Goal: Task Accomplishment & Management: Complete application form

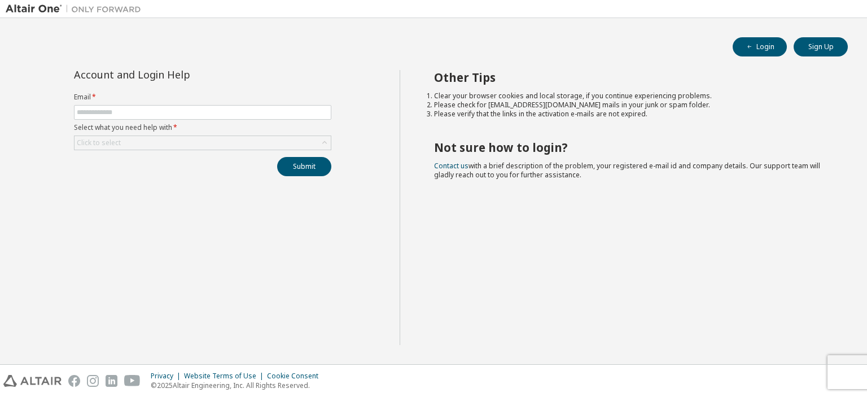
click at [545, 235] on div "Other Tips Clear your browser cookies and local storage, if you continue experi…" at bounding box center [631, 207] width 462 height 275
click at [174, 107] on span at bounding box center [202, 112] width 257 height 15
click at [155, 142] on div "Click to select" at bounding box center [202, 143] width 256 height 14
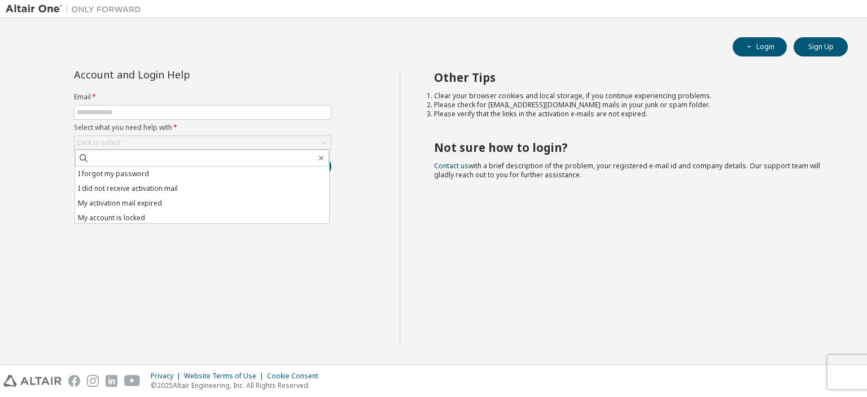
click at [154, 173] on li "I forgot my password" at bounding box center [202, 173] width 254 height 15
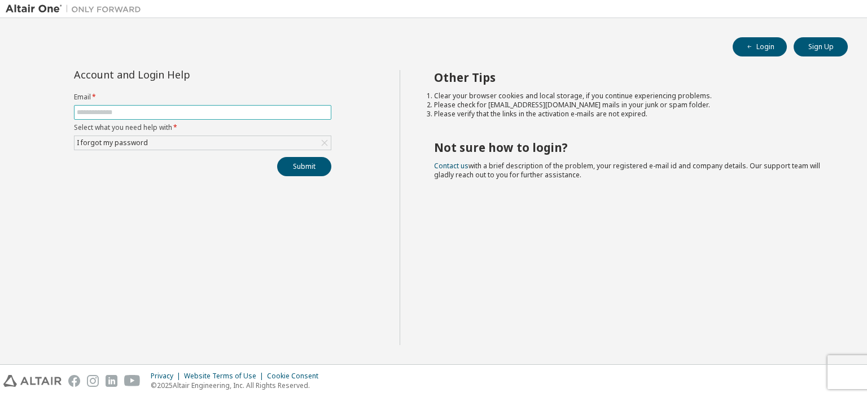
click at [174, 108] on span at bounding box center [202, 112] width 257 height 15
click at [178, 115] on input "text" at bounding box center [203, 112] width 252 height 9
click at [136, 109] on input "text" at bounding box center [203, 112] width 252 height 9
click at [123, 110] on input "text" at bounding box center [203, 112] width 252 height 9
type input "**********"
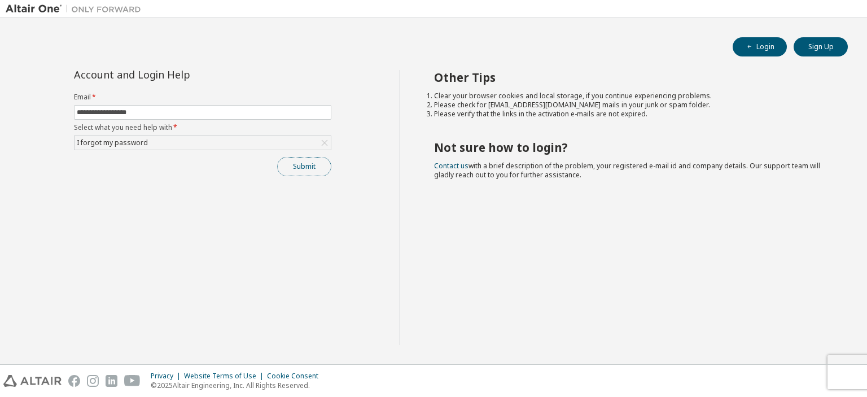
click at [302, 166] on button "Submit" at bounding box center [304, 166] width 54 height 19
click at [304, 170] on button "Submit" at bounding box center [304, 166] width 54 height 19
click at [304, 170] on div "Submit" at bounding box center [202, 166] width 257 height 19
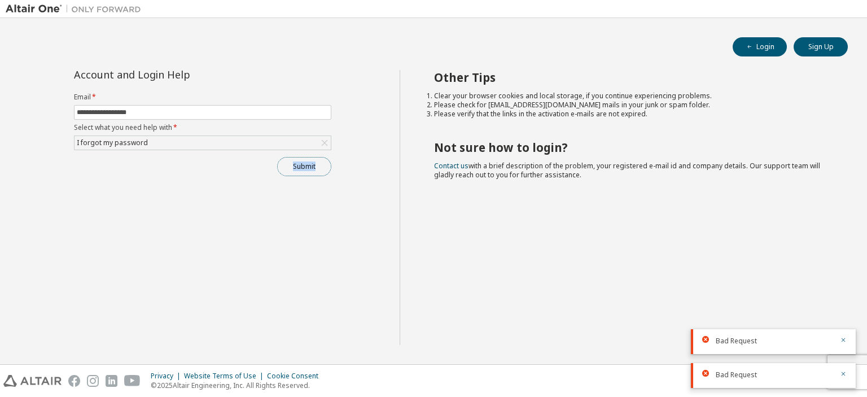
click at [305, 165] on button "Submit" at bounding box center [304, 166] width 54 height 19
click at [305, 165] on div "Submit" at bounding box center [202, 166] width 257 height 19
click at [707, 306] on icon at bounding box center [705, 305] width 7 height 7
click at [707, 338] on icon at bounding box center [705, 339] width 7 height 7
click at [703, 305] on icon at bounding box center [705, 305] width 7 height 7
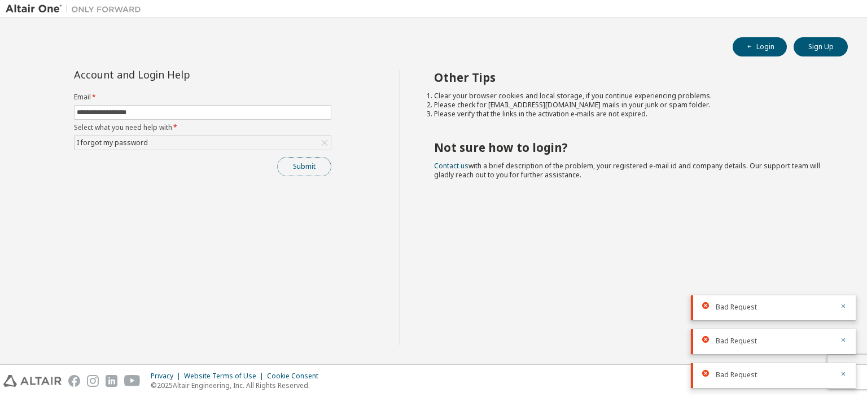
click at [306, 164] on button "Submit" at bounding box center [304, 166] width 54 height 19
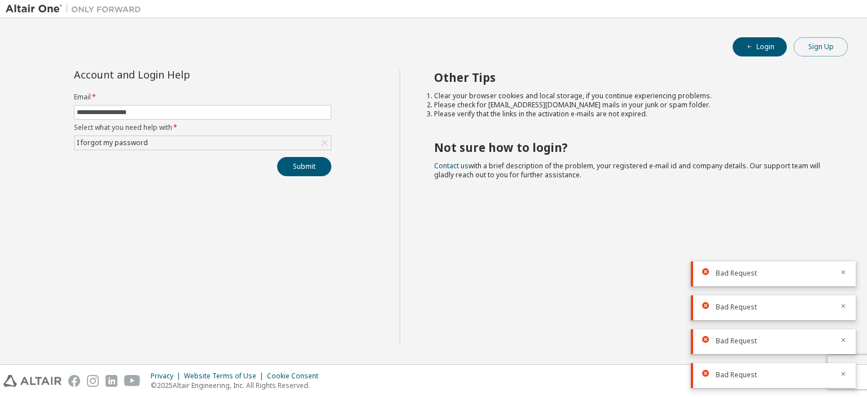
click at [820, 46] on button "Sign Up" at bounding box center [821, 46] width 54 height 19
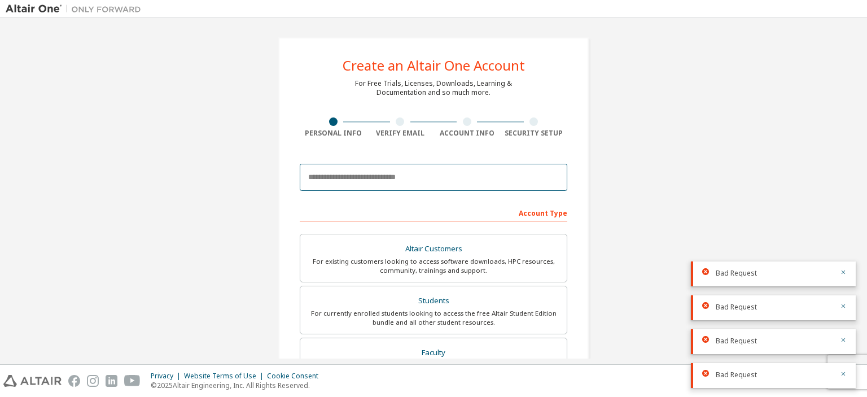
click at [370, 183] on input "email" at bounding box center [434, 177] width 268 height 27
type input "**********"
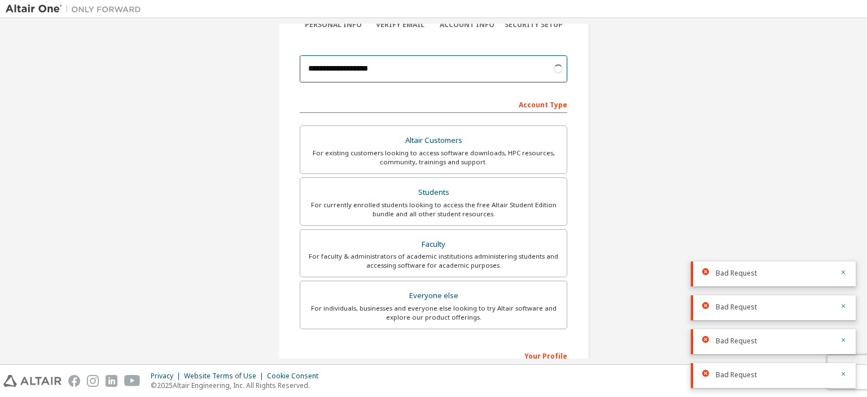
scroll to position [113, 0]
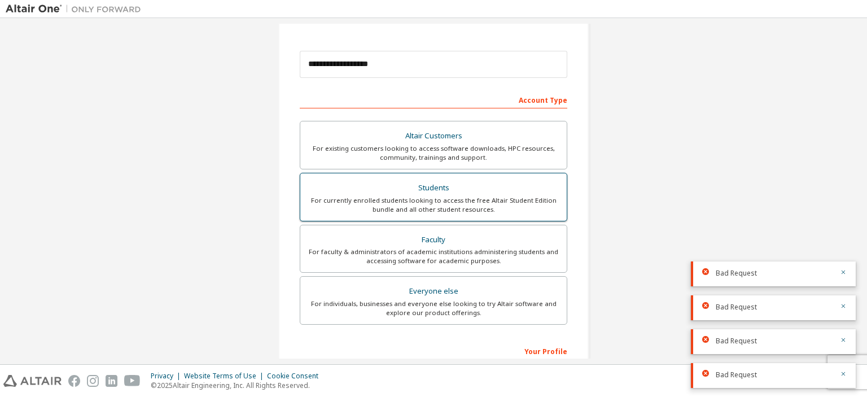
click at [447, 181] on div "Students" at bounding box center [433, 188] width 253 height 16
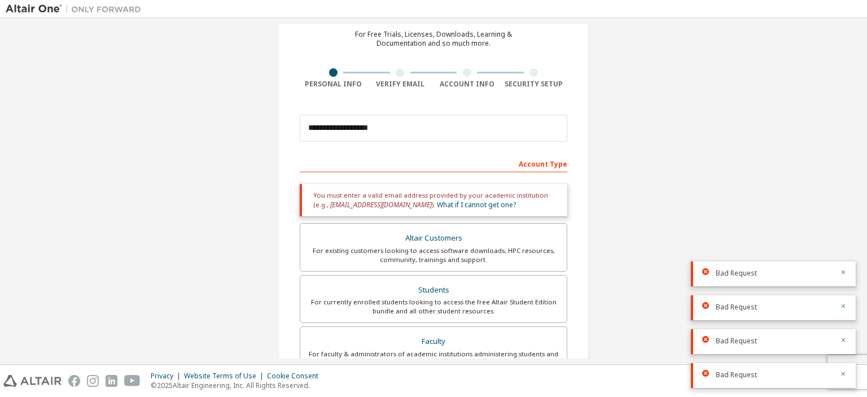
scroll to position [0, 0]
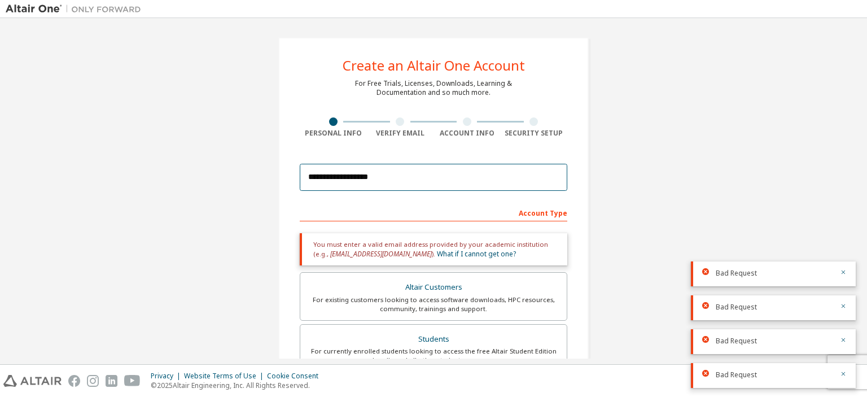
click at [437, 180] on input "**********" at bounding box center [434, 177] width 268 height 27
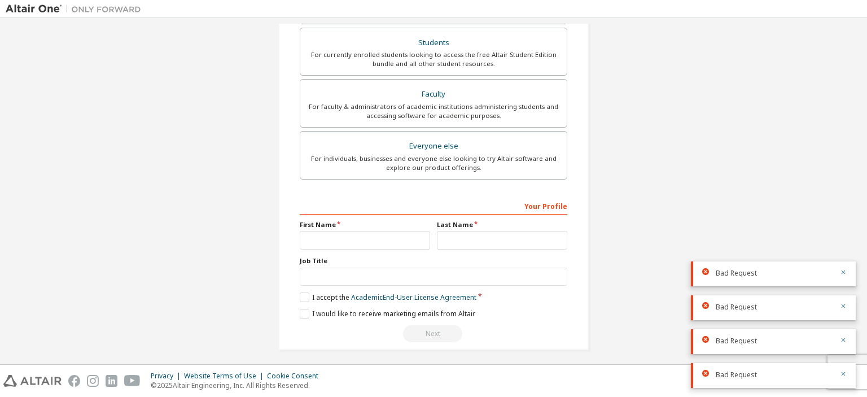
scroll to position [299, 0]
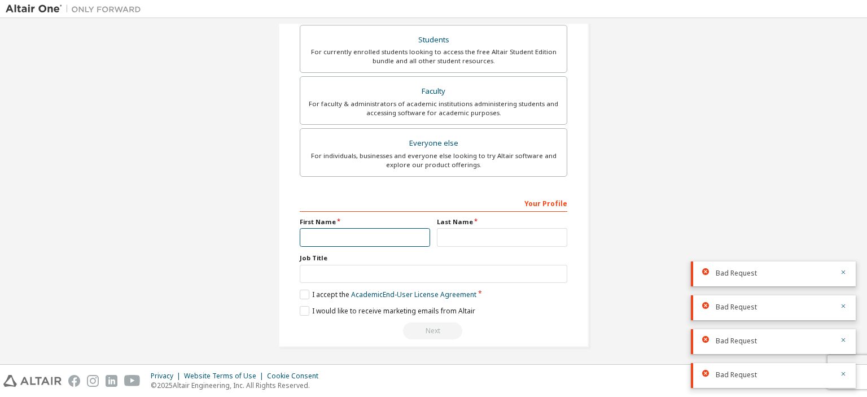
click at [367, 235] on input "text" at bounding box center [365, 237] width 130 height 19
type input "****"
click at [452, 234] on input "text" at bounding box center [502, 237] width 130 height 19
type input "******"
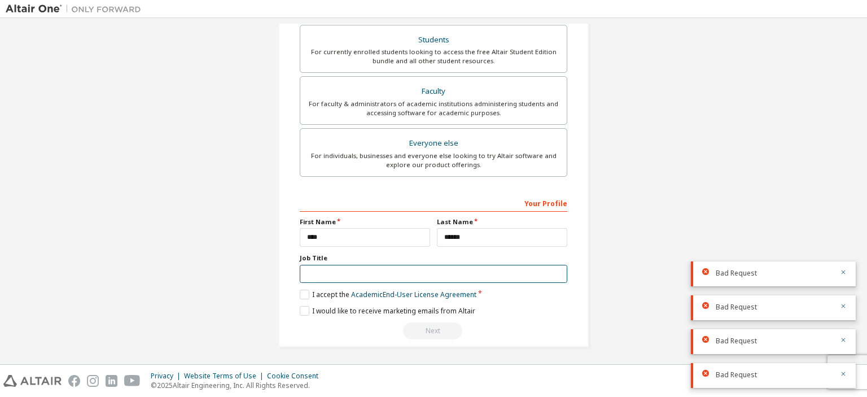
click at [343, 272] on input "text" at bounding box center [434, 274] width 268 height 19
click at [305, 290] on label "I accept the Academic End-User License Agreement" at bounding box center [388, 295] width 177 height 10
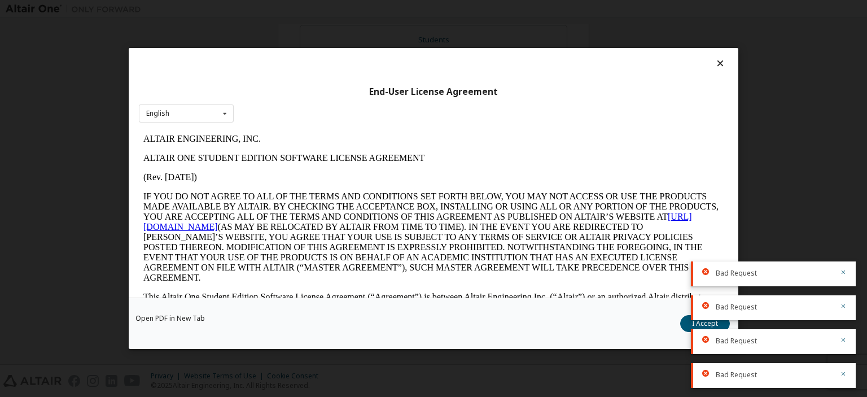
scroll to position [339, 0]
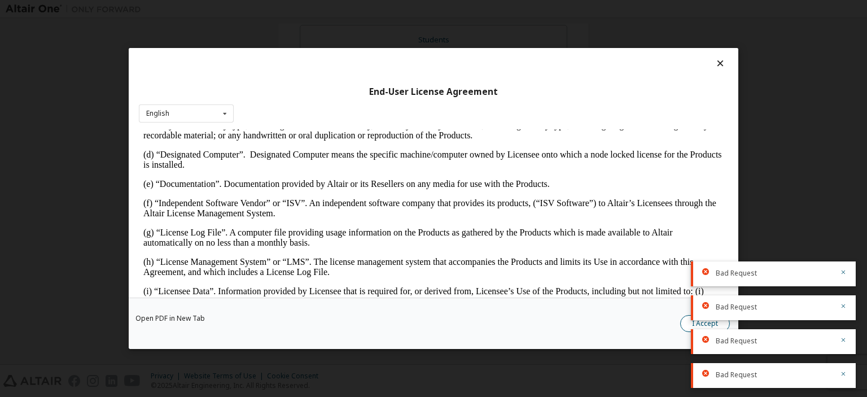
click at [696, 323] on button "I Accept" at bounding box center [705, 323] width 50 height 17
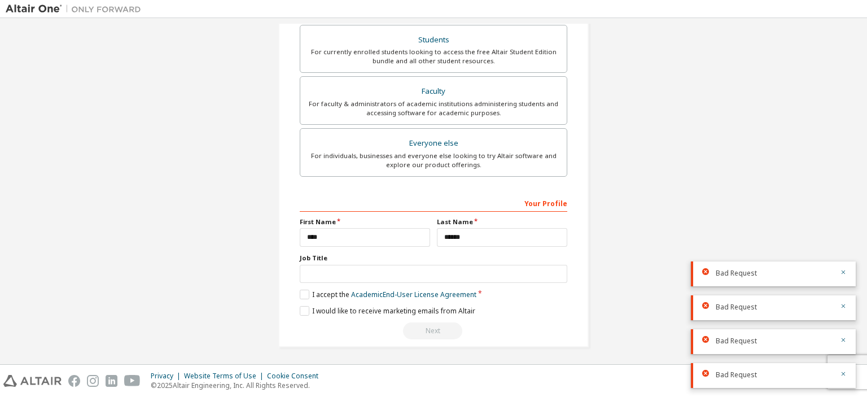
click at [506, 197] on div "Your Profile" at bounding box center [434, 203] width 268 height 18
click at [453, 211] on div "**********" at bounding box center [434, 267] width 268 height 146
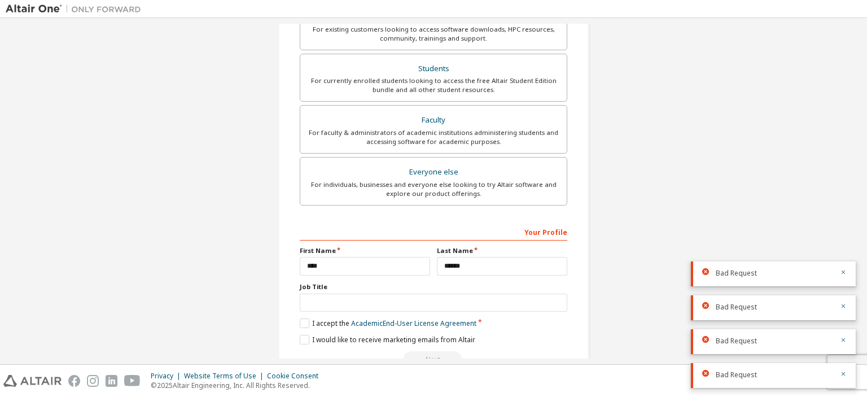
scroll to position [299, 0]
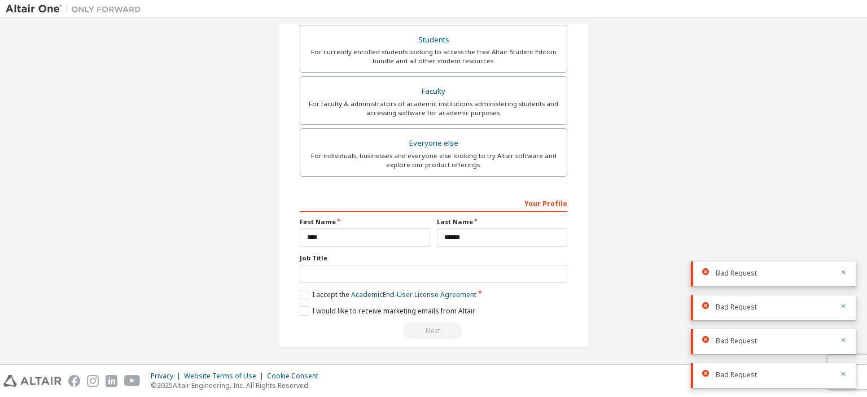
click at [434, 331] on div "Next" at bounding box center [434, 330] width 268 height 17
click at [435, 331] on div "Next" at bounding box center [434, 330] width 268 height 17
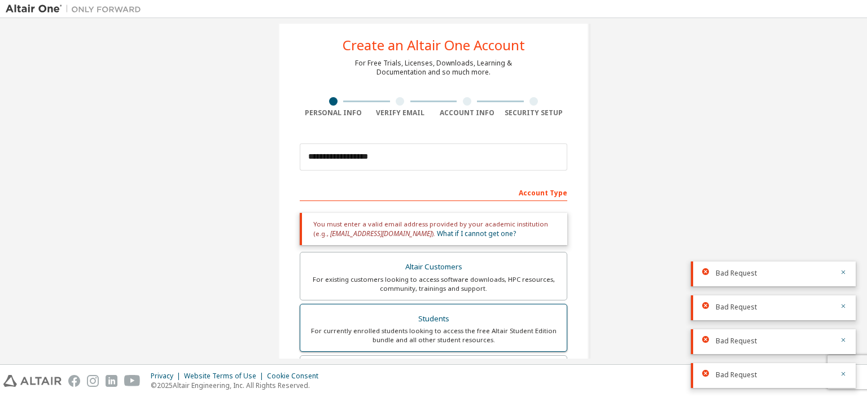
scroll to position [17, 0]
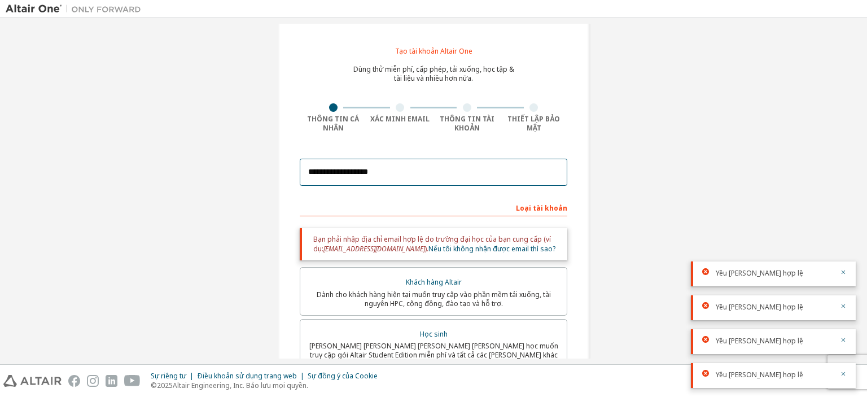
click at [483, 173] on input "**********" at bounding box center [434, 172] width 268 height 27
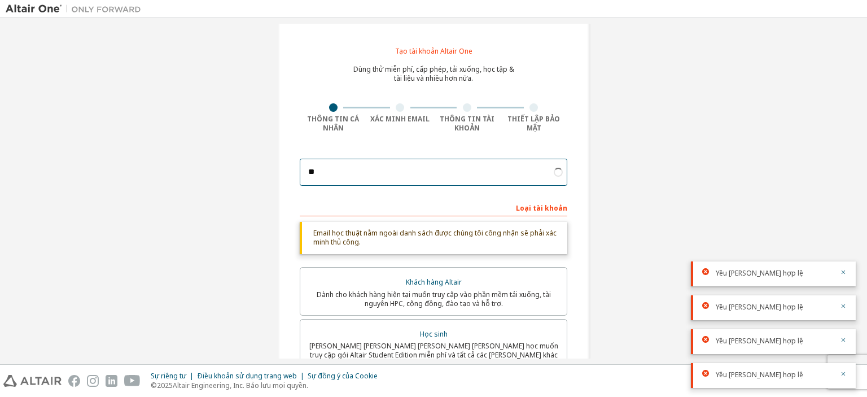
type input "*"
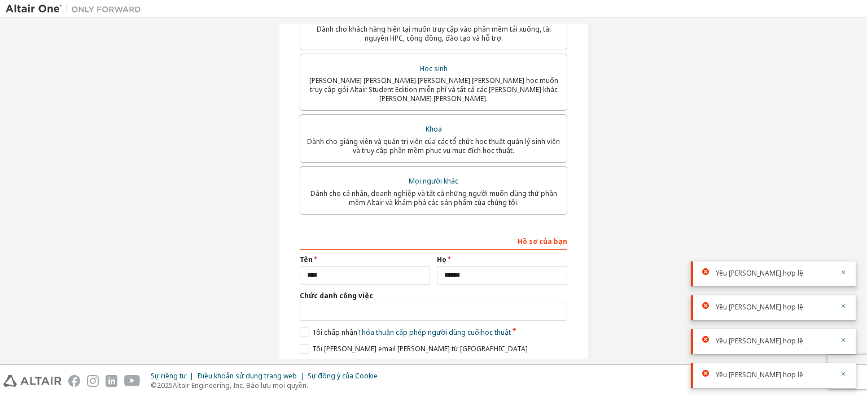
scroll to position [315, 0]
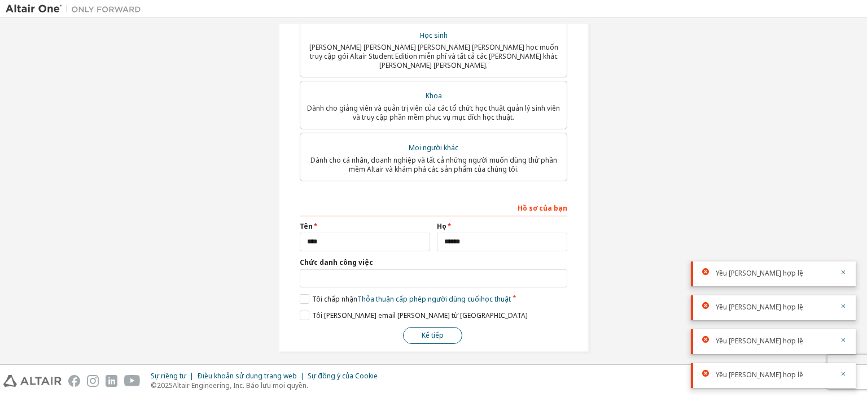
click at [432, 333] on font "Kế tiếp" at bounding box center [433, 335] width 22 height 10
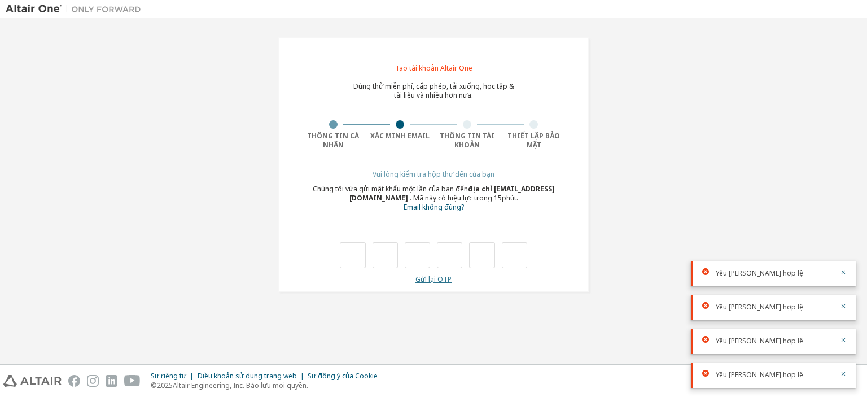
click at [439, 279] on font "Gửi lại OTP" at bounding box center [433, 279] width 36 height 10
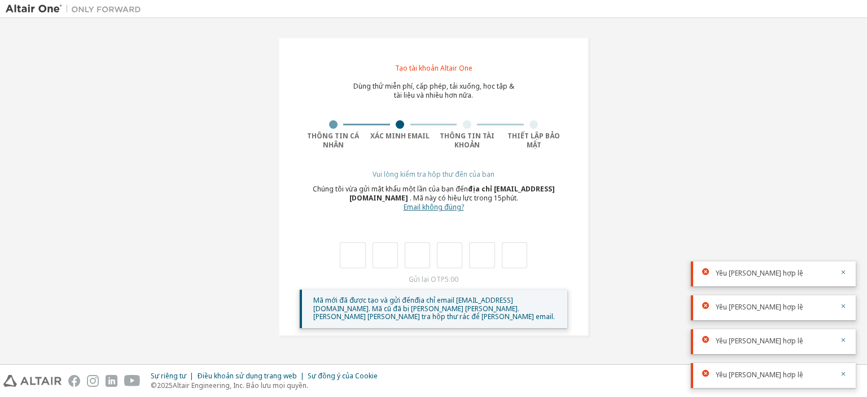
click at [450, 205] on font "Email không đúng?" at bounding box center [434, 207] width 60 height 10
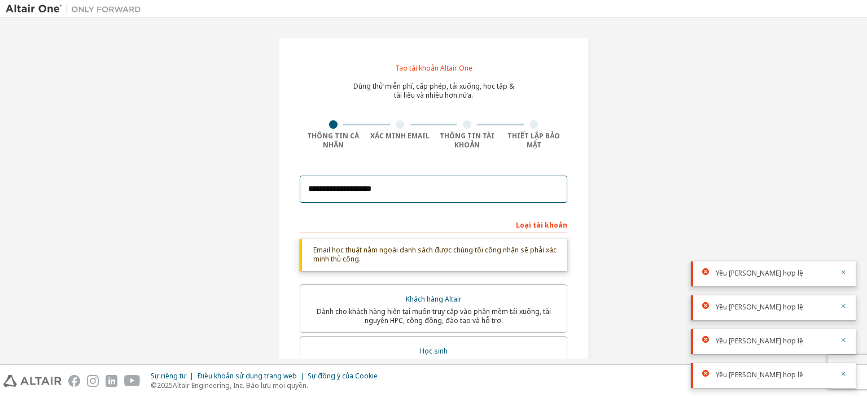
click at [358, 189] on input "**********" at bounding box center [434, 189] width 268 height 27
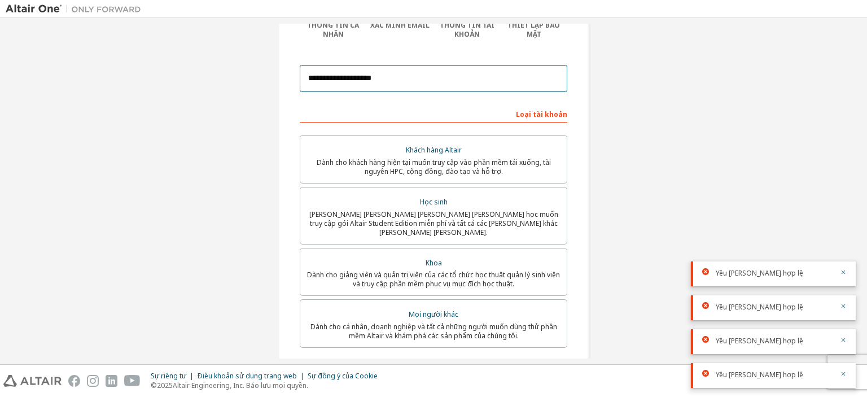
scroll to position [276, 0]
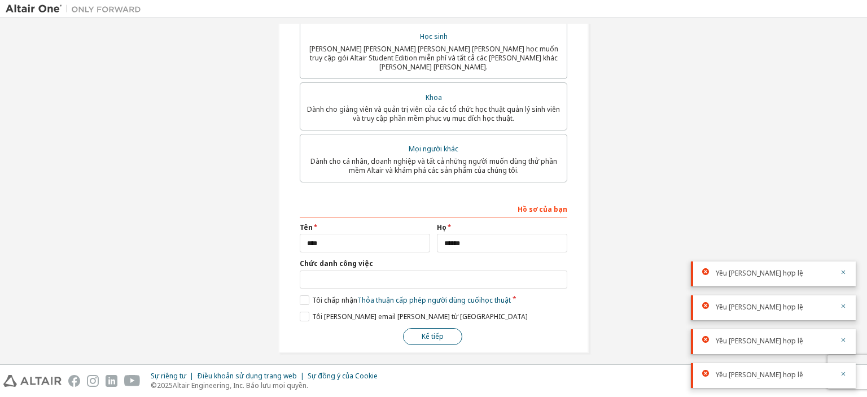
type input "**********"
click at [441, 331] on button "Kế tiếp" at bounding box center [432, 336] width 59 height 17
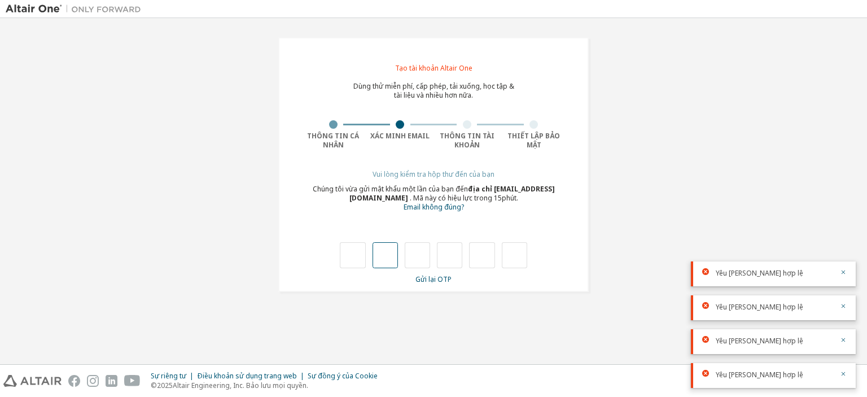
type input "*"
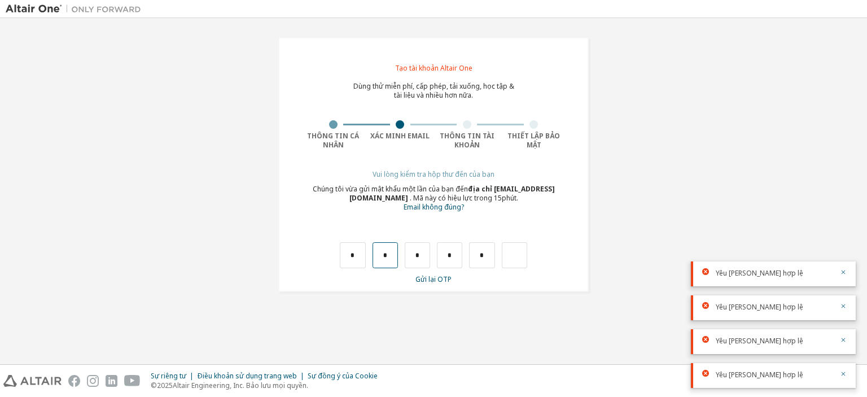
type input "*"
